Goal: Transaction & Acquisition: Download file/media

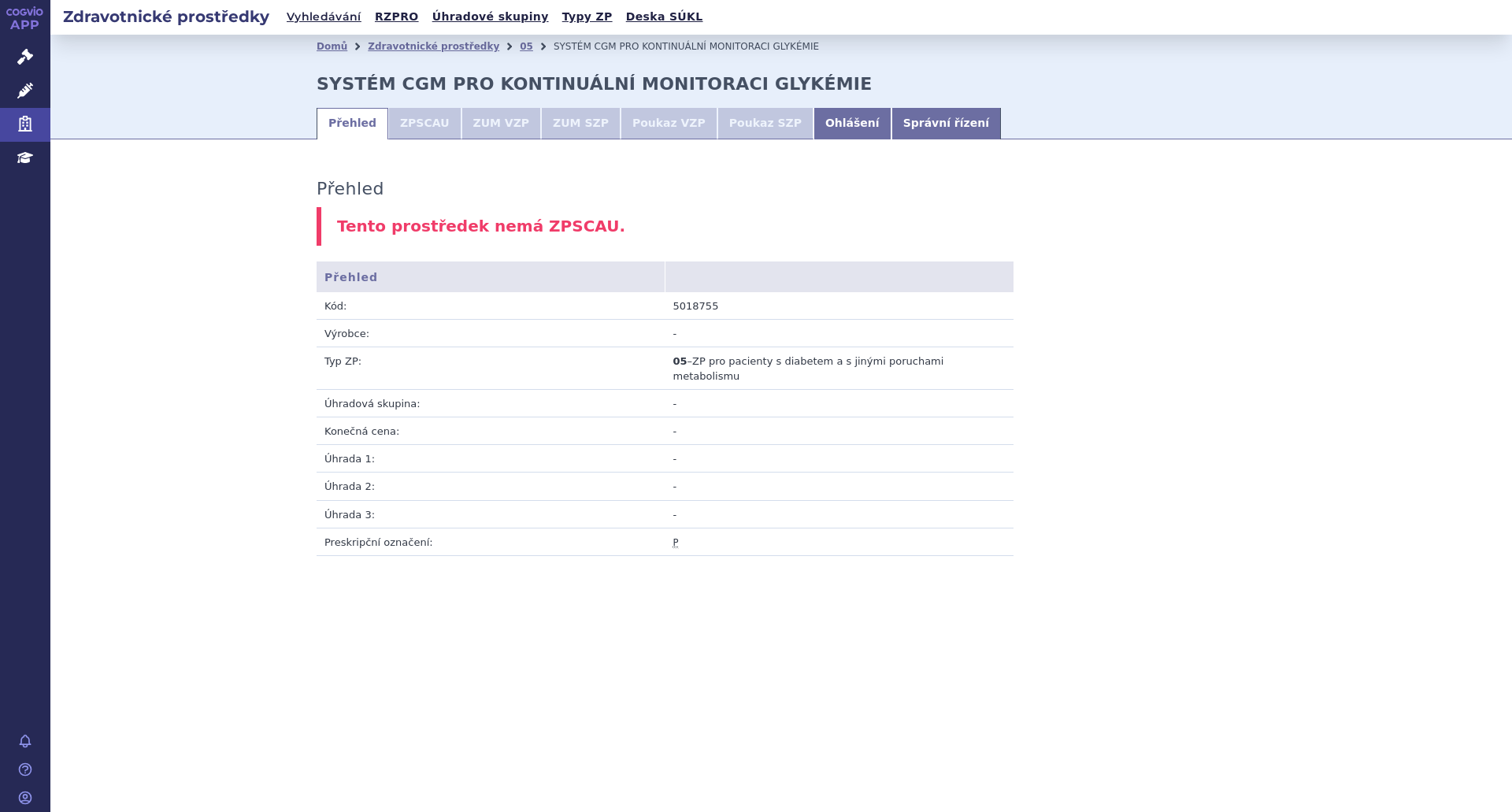
click at [909, 483] on td "-" at bounding box center [840, 487] width 349 height 28
click at [814, 123] on link "Ohlášení" at bounding box center [852, 123] width 78 height 32
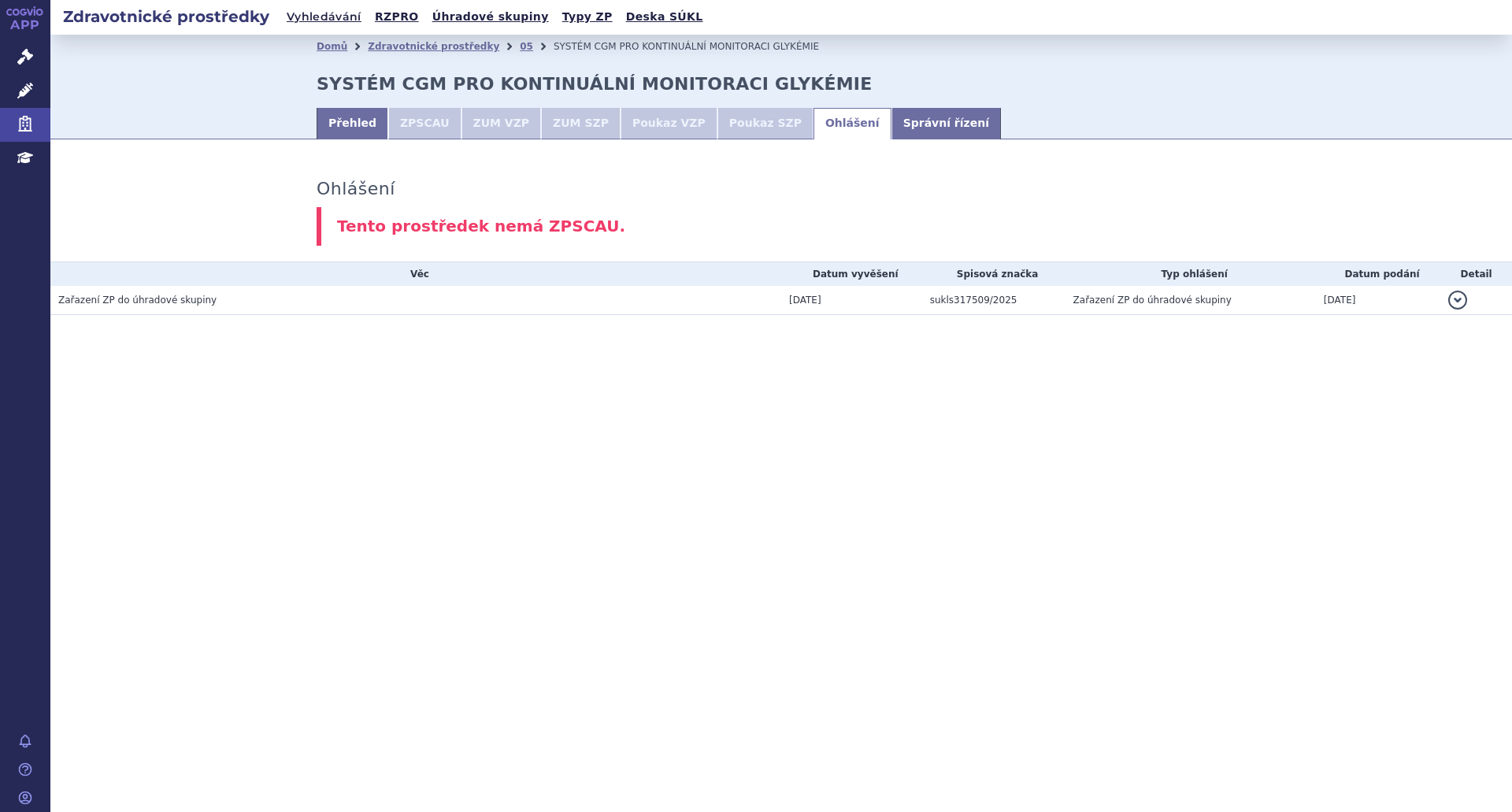
click at [1458, 299] on button "detail" at bounding box center [1458, 300] width 19 height 19
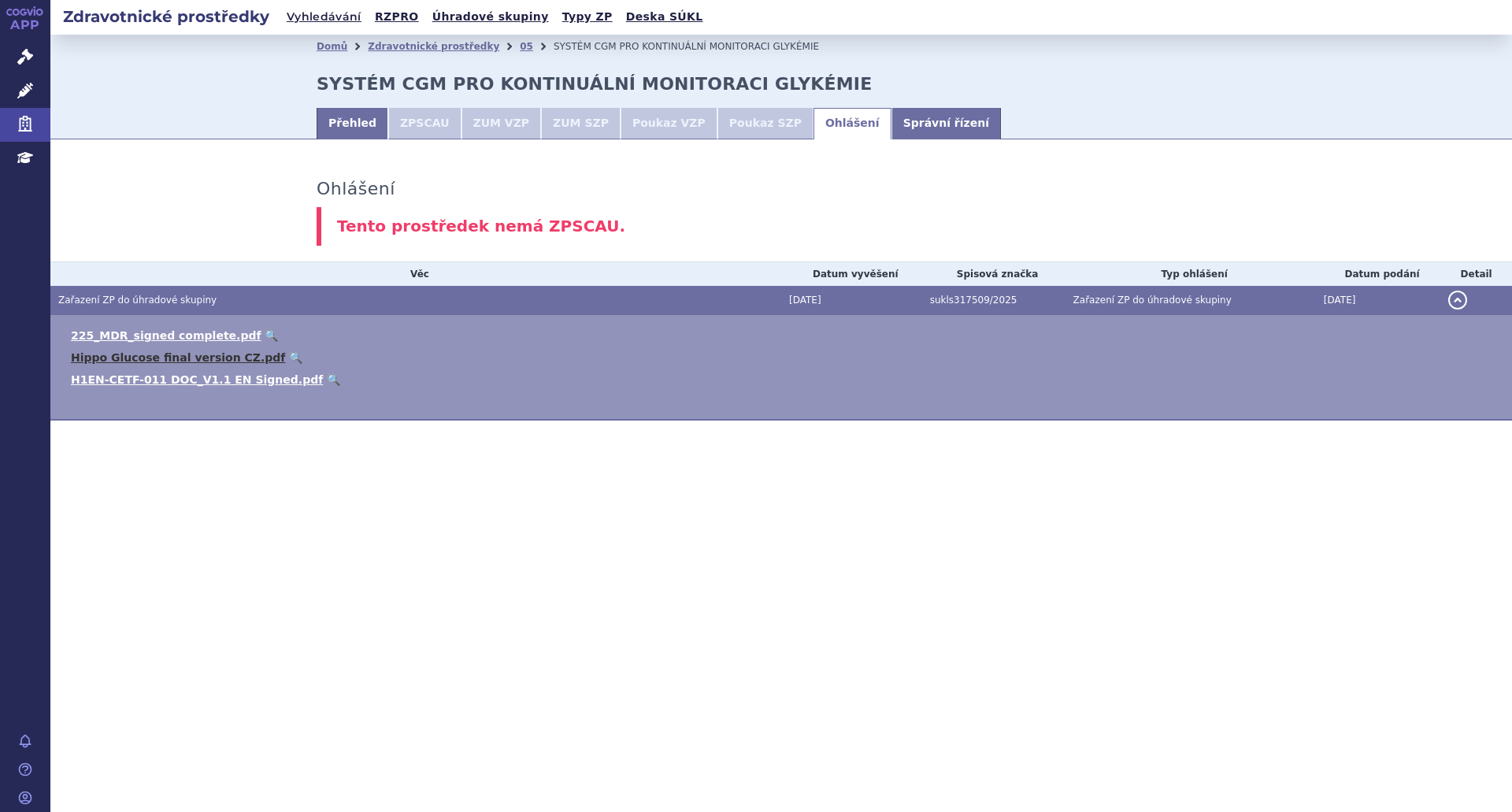
click at [139, 355] on link "Hippo Glucose final version CZ.pdf" at bounding box center [177, 357] width 214 height 13
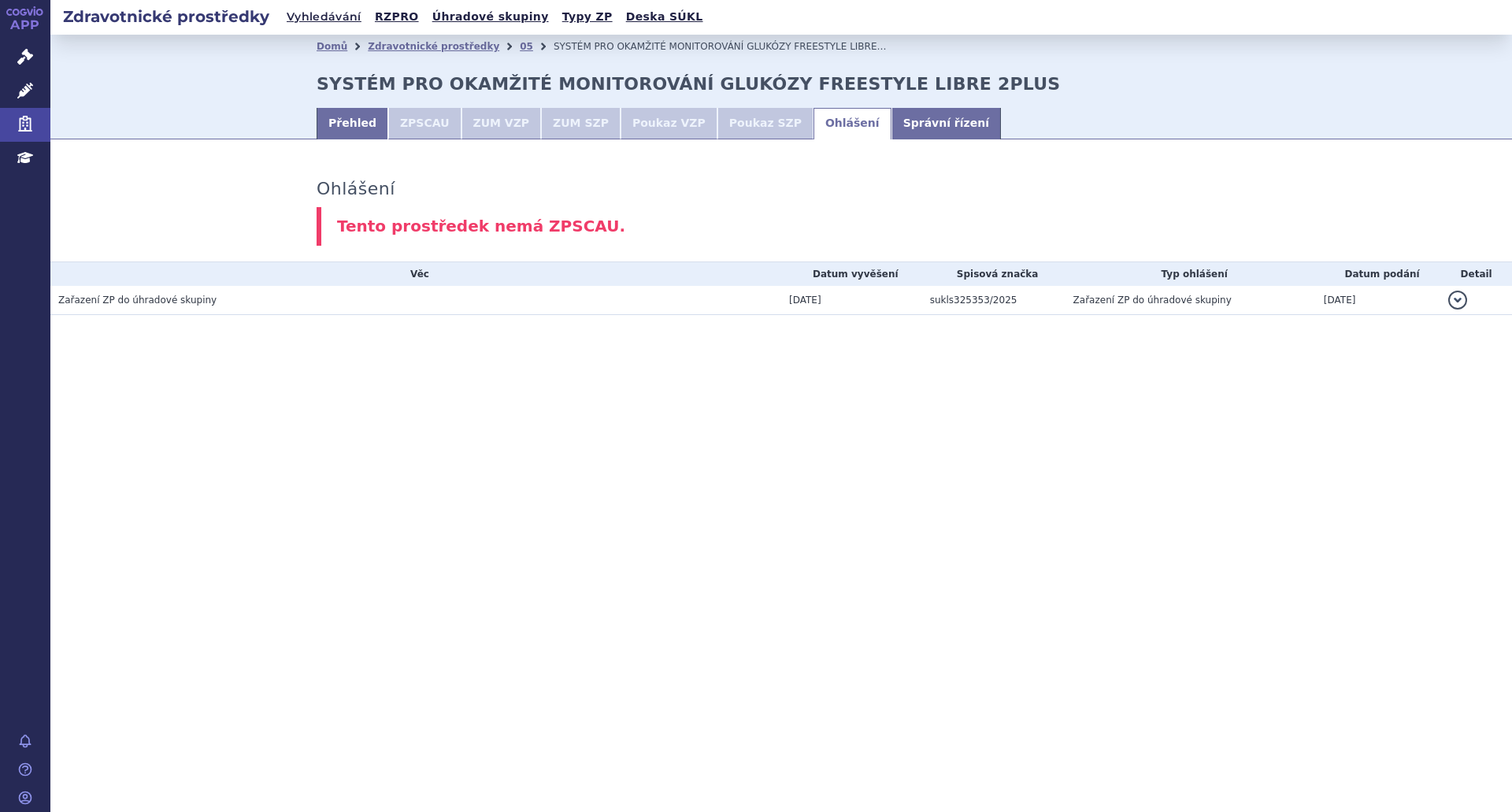
click at [1449, 300] on button "detail" at bounding box center [1458, 300] width 19 height 19
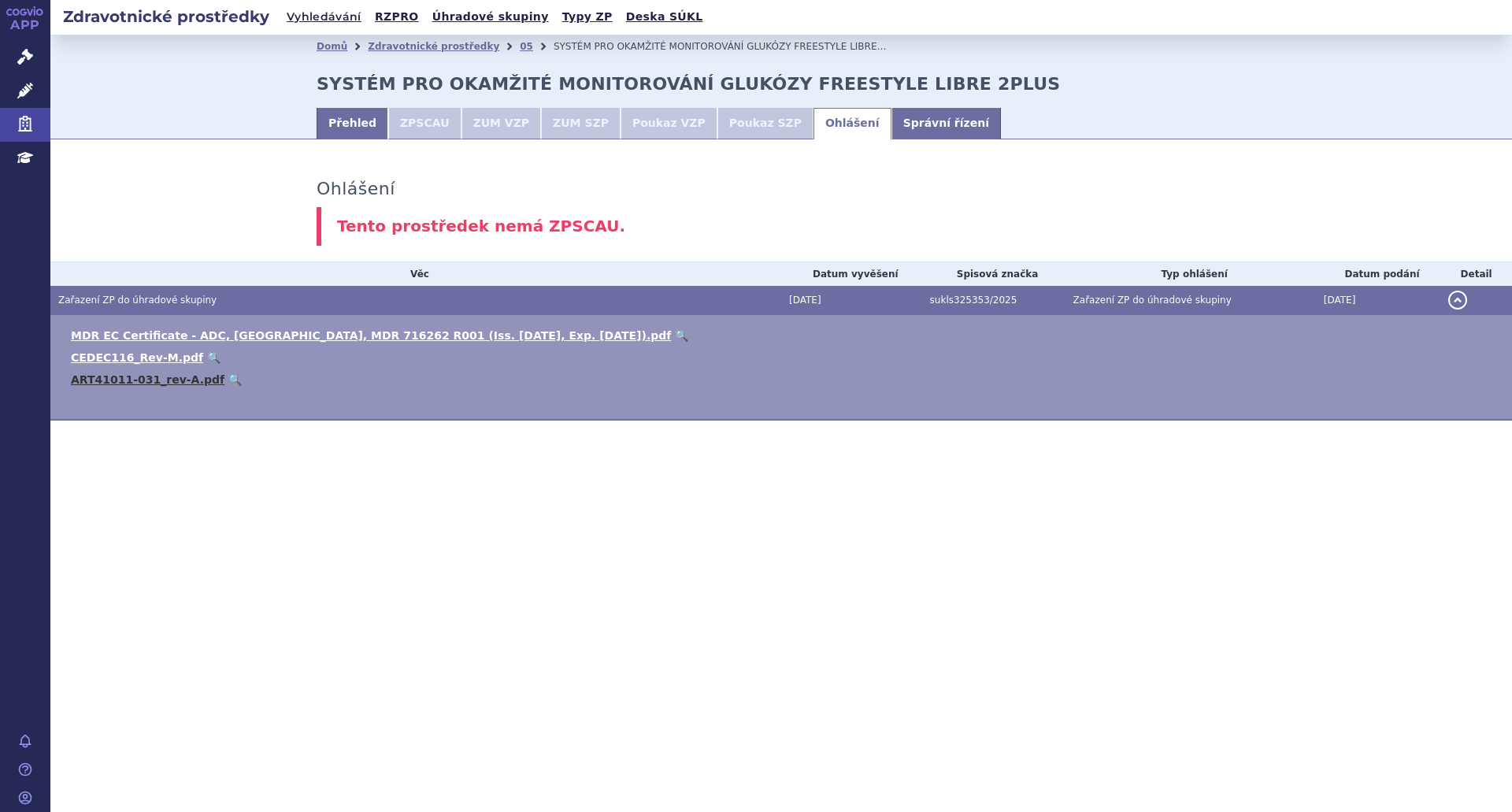
click at [133, 375] on link "ART41011-031_rev-A.pdf" at bounding box center [147, 379] width 153 height 13
